Goal: Information Seeking & Learning: Learn about a topic

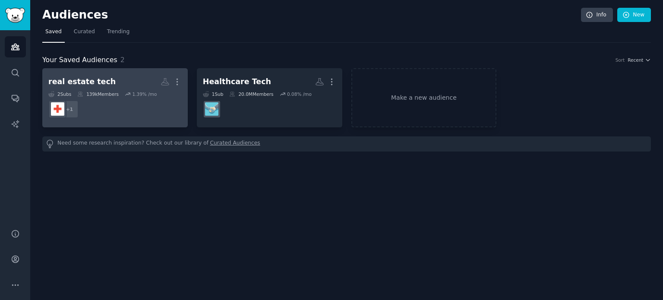
click at [91, 101] on dd "r/RealEstateTechnology + 1" at bounding box center [114, 109] width 133 height 24
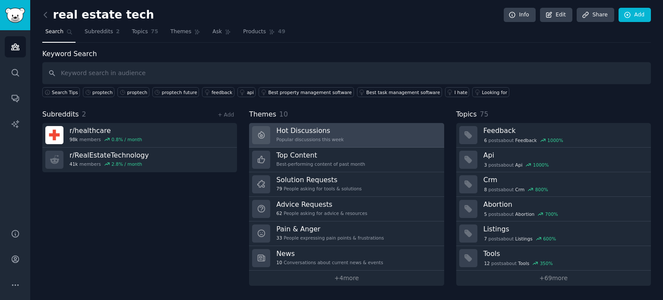
click at [290, 133] on h3 "Hot Discussions" at bounding box center [309, 130] width 67 height 9
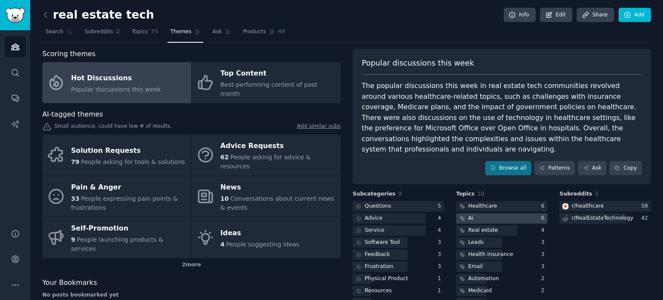
click at [479, 213] on div at bounding box center [501, 218] width 91 height 11
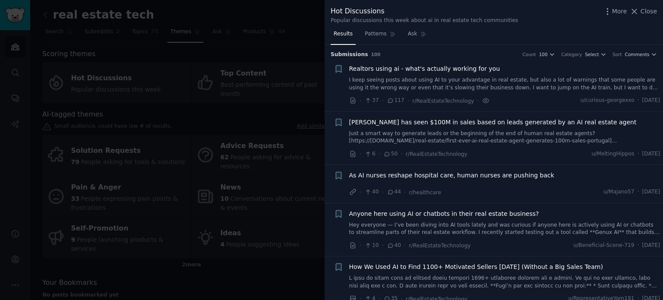
click at [447, 120] on span "[PERSON_NAME] has seen $100M in sales based on leads generated by an AI real es…" at bounding box center [492, 122] width 287 height 9
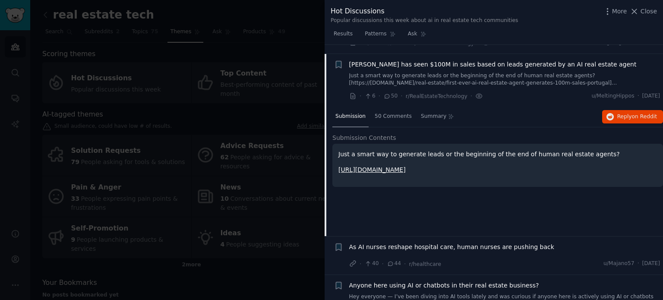
scroll to position [67, 0]
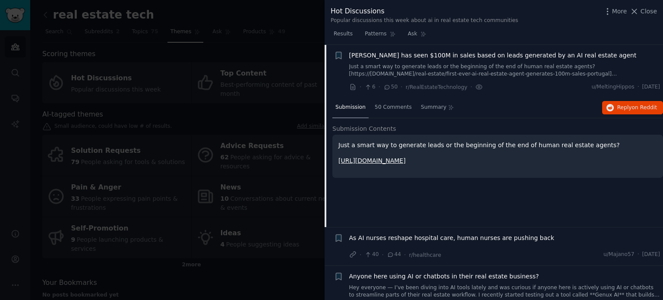
click at [406, 161] on link "https://www.foxbusiness.com/real-estate/first-ever-ai-real-estate-agent-generat…" at bounding box center [371, 160] width 67 height 7
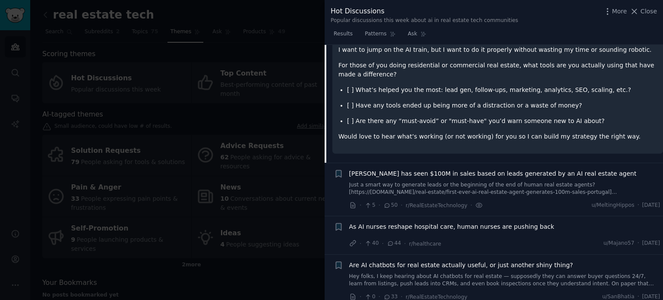
scroll to position [134, 0]
click at [399, 222] on span "As AI nurses reshape hospital care, human nurses are pushing back" at bounding box center [451, 226] width 205 height 9
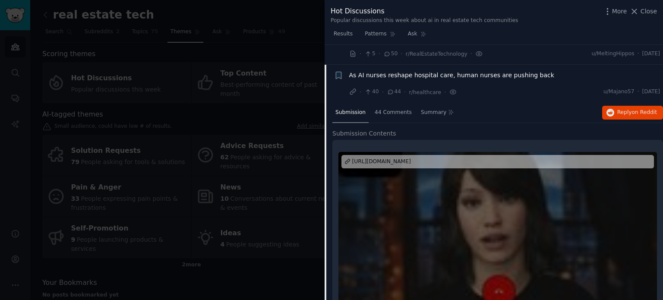
scroll to position [99, 0]
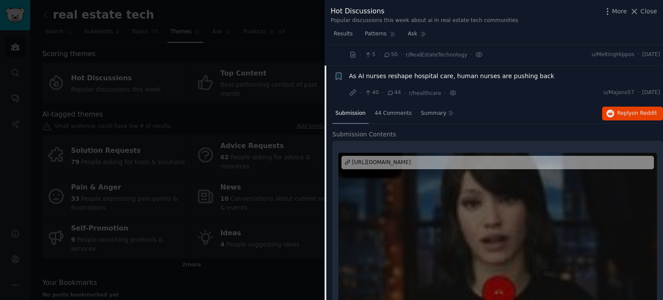
click at [383, 160] on div "[URL][DOMAIN_NAME]" at bounding box center [381, 163] width 59 height 8
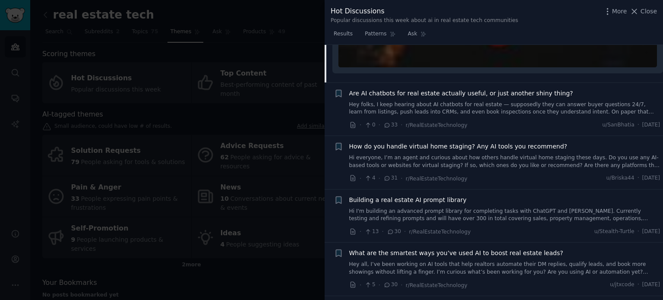
scroll to position [363, 0]
click at [399, 148] on div "How do you handle virtual home staging? Any AI tools you recommend? Hi everyone…" at bounding box center [504, 154] width 311 height 27
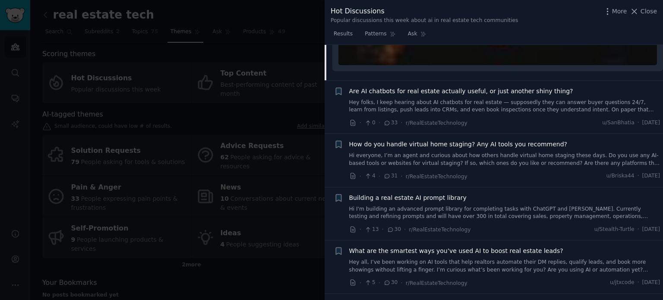
scroll to position [366, 0]
click at [416, 144] on span "How do you handle virtual home staging? Any AI tools you recommend?" at bounding box center [458, 143] width 218 height 9
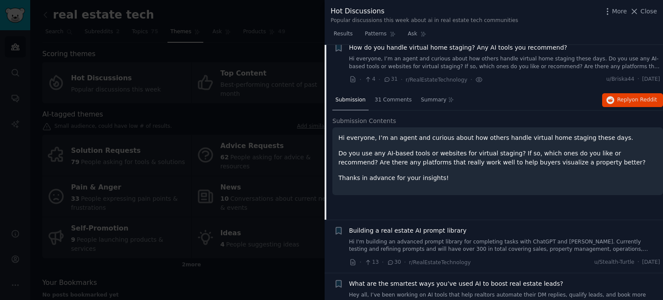
scroll to position [211, 0]
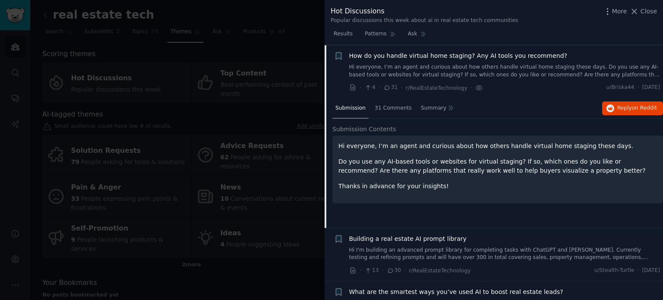
click at [404, 68] on link "Hi everyone, I’m an agent and curious about how others handle virtual home stag…" at bounding box center [504, 70] width 311 height 15
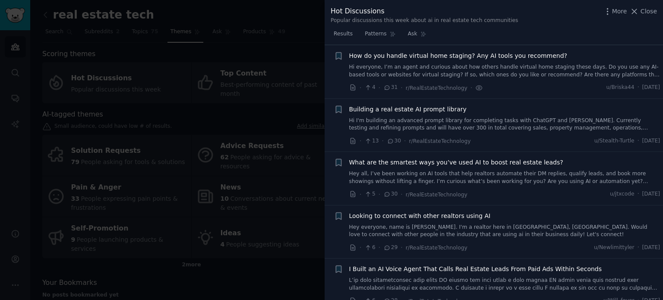
click at [404, 68] on link "Hi everyone, I’m an agent and curious about how others handle virtual home stag…" at bounding box center [504, 70] width 311 height 15
